Goal: Information Seeking & Learning: Learn about a topic

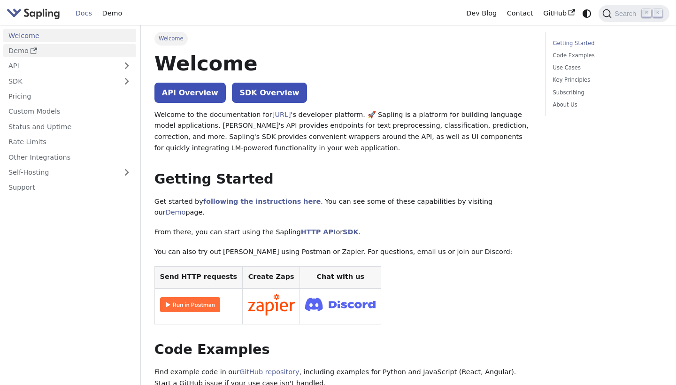
click at [91, 53] on link "Demo" at bounding box center [69, 51] width 133 height 14
click at [77, 61] on link "API" at bounding box center [60, 66] width 114 height 14
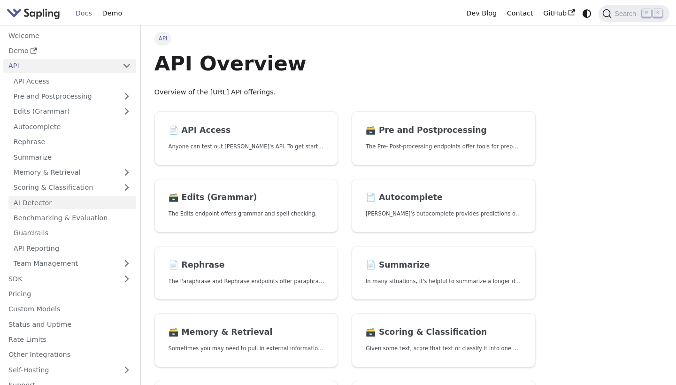
click at [91, 196] on link "AI Detector" at bounding box center [72, 203] width 128 height 14
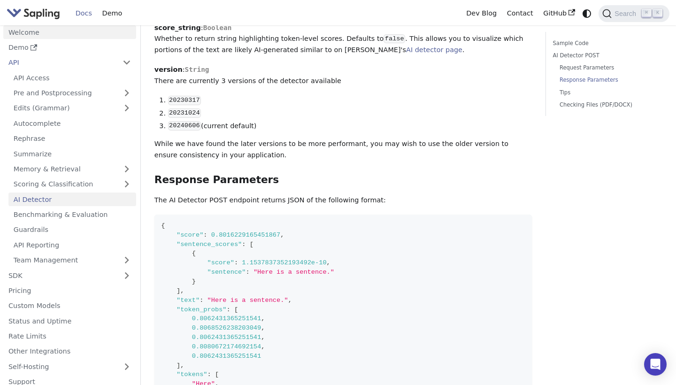
scroll to position [3, 0]
click at [108, 15] on link "Demo" at bounding box center [112, 13] width 30 height 15
click at [90, 12] on link "Docs" at bounding box center [83, 13] width 27 height 15
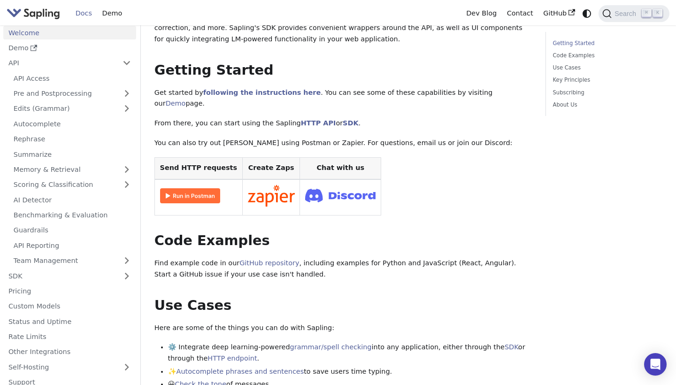
scroll to position [59, 0]
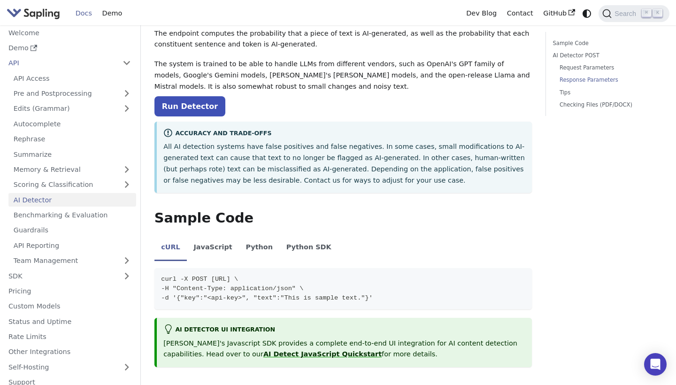
scroll to position [678, 0]
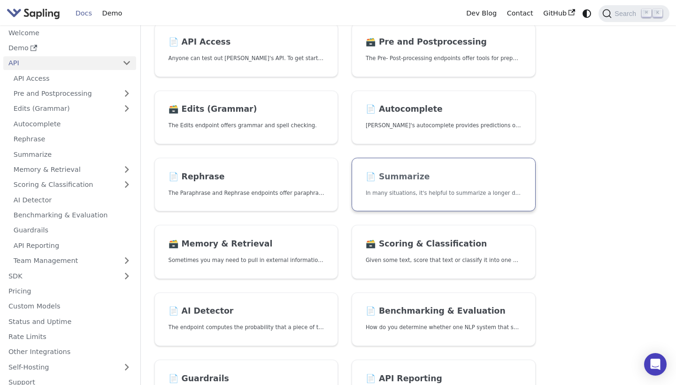
scroll to position [89, 0]
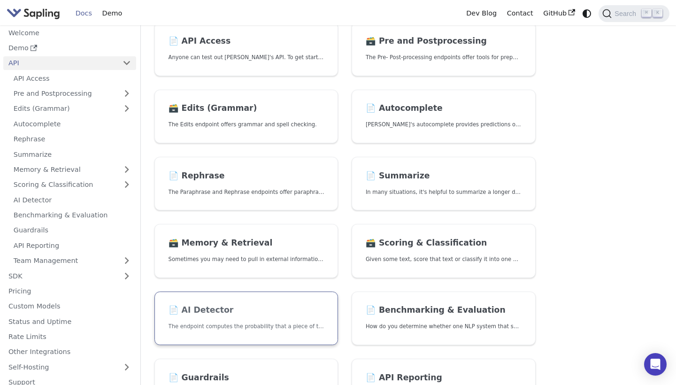
click at [270, 298] on link "📄️ AI Detector The endpoint computes the probability that a piece of text is AI…" at bounding box center [246, 319] width 184 height 54
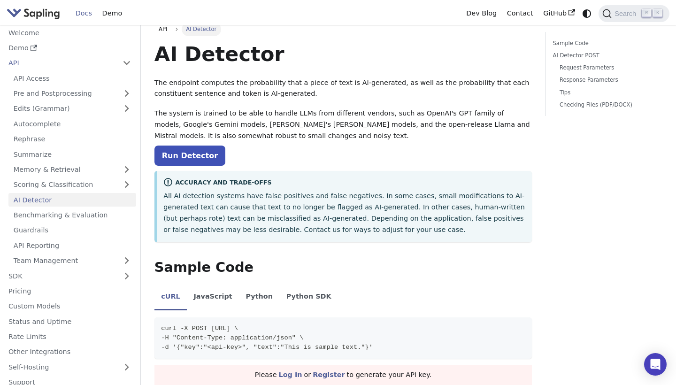
scroll to position [13, 0]
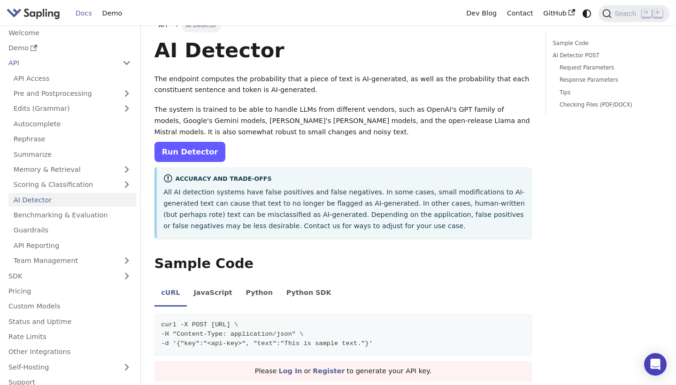
click at [193, 148] on link "Run Detector" at bounding box center [189, 152] width 71 height 20
